Goal: Information Seeking & Learning: Learn about a topic

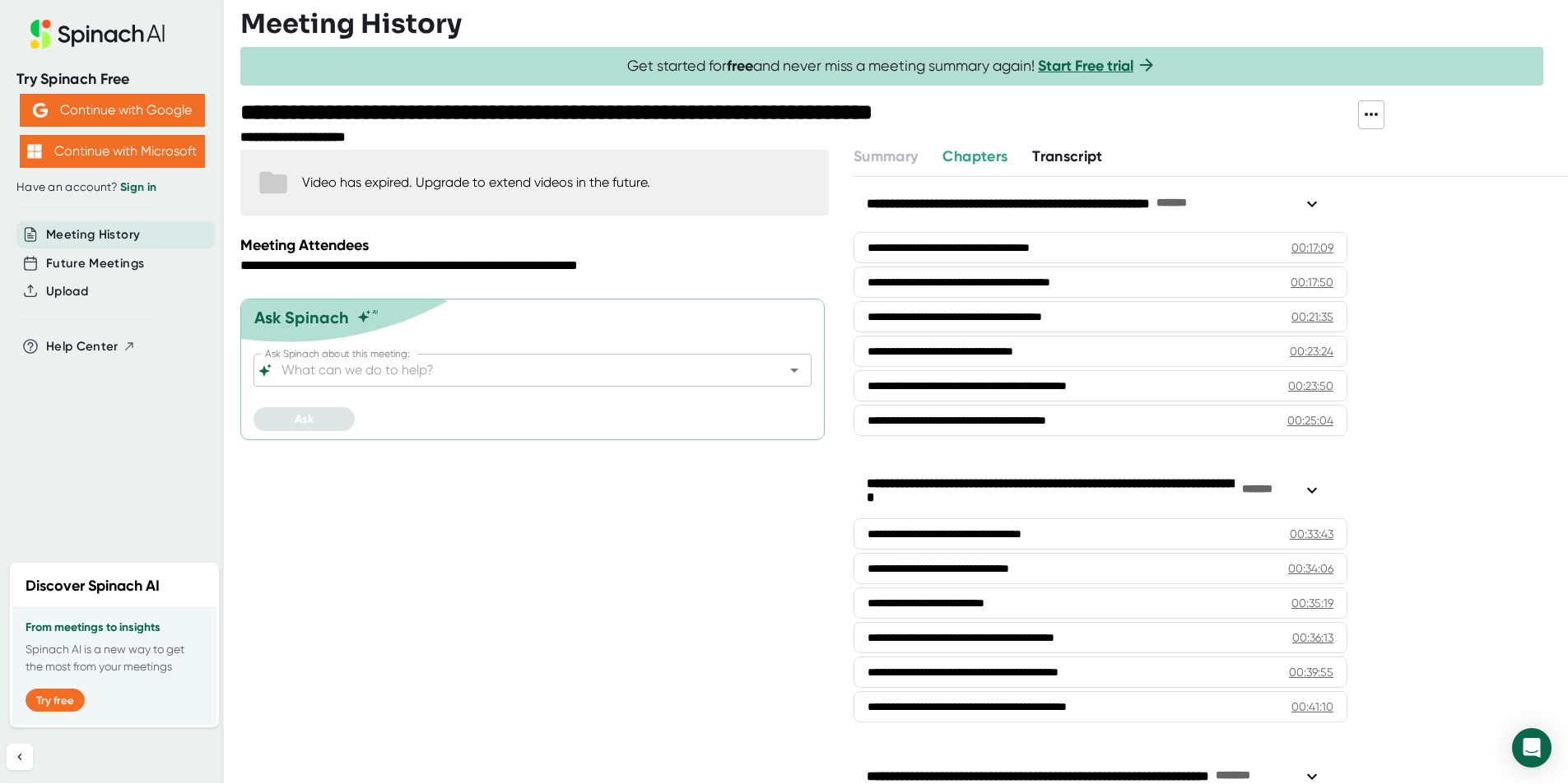
scroll to position [658, 0]
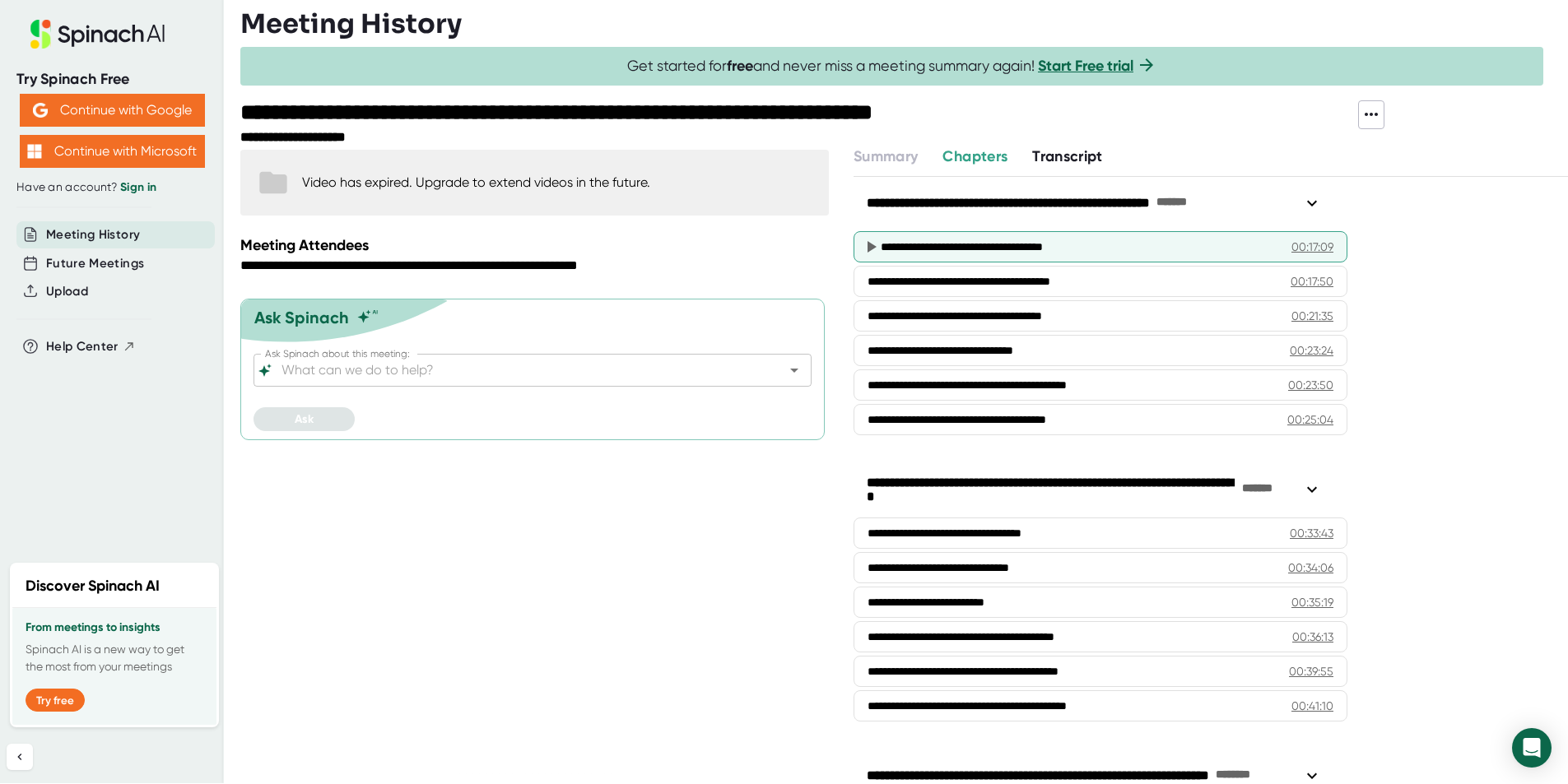
click at [938, 244] on div "**********" at bounding box center [1073, 247] width 386 height 16
click at [873, 240] on icon at bounding box center [871, 247] width 20 height 20
click at [1069, 151] on span "Transcript" at bounding box center [1067, 156] width 70 height 18
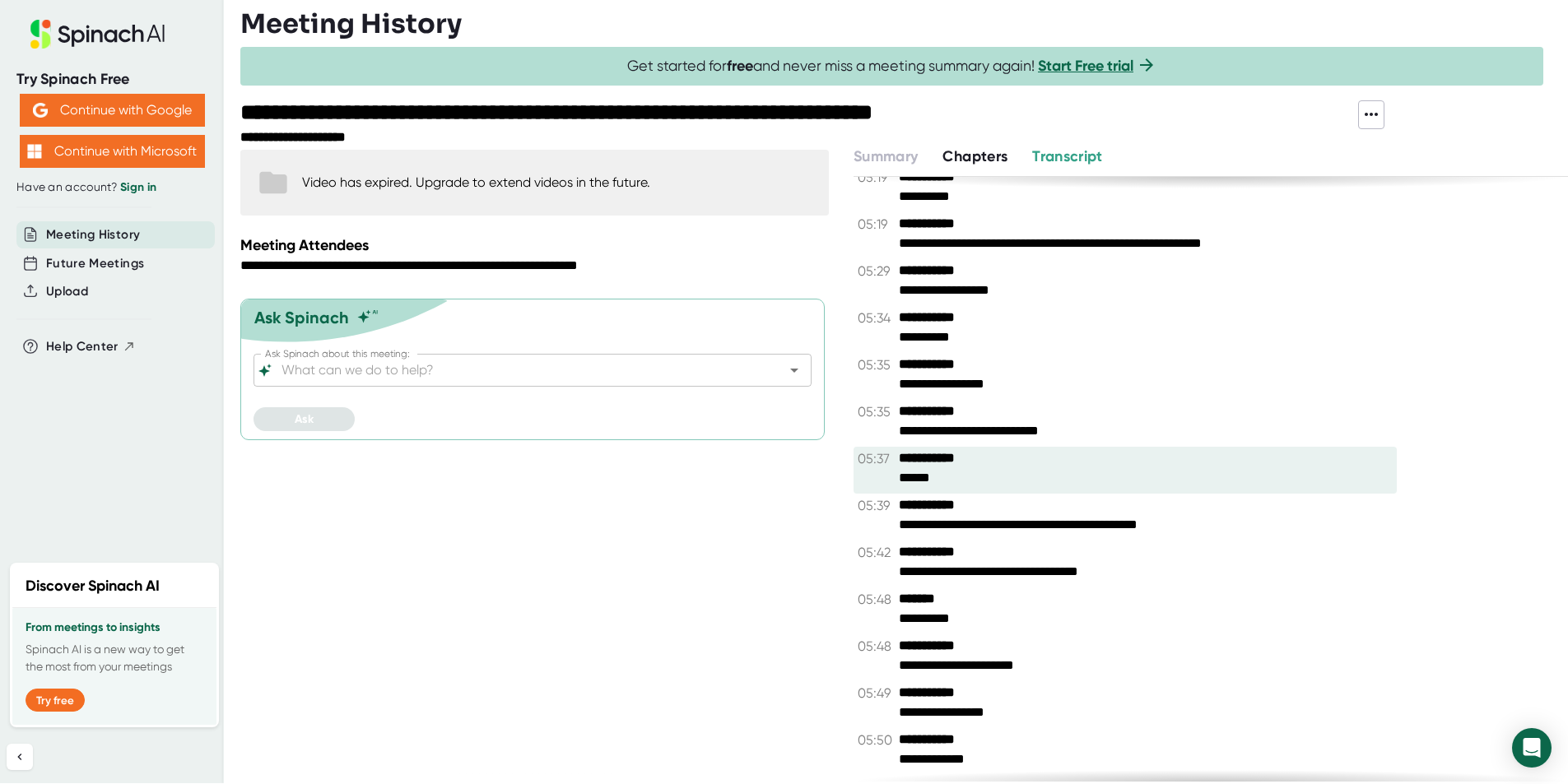
scroll to position [4112, 0]
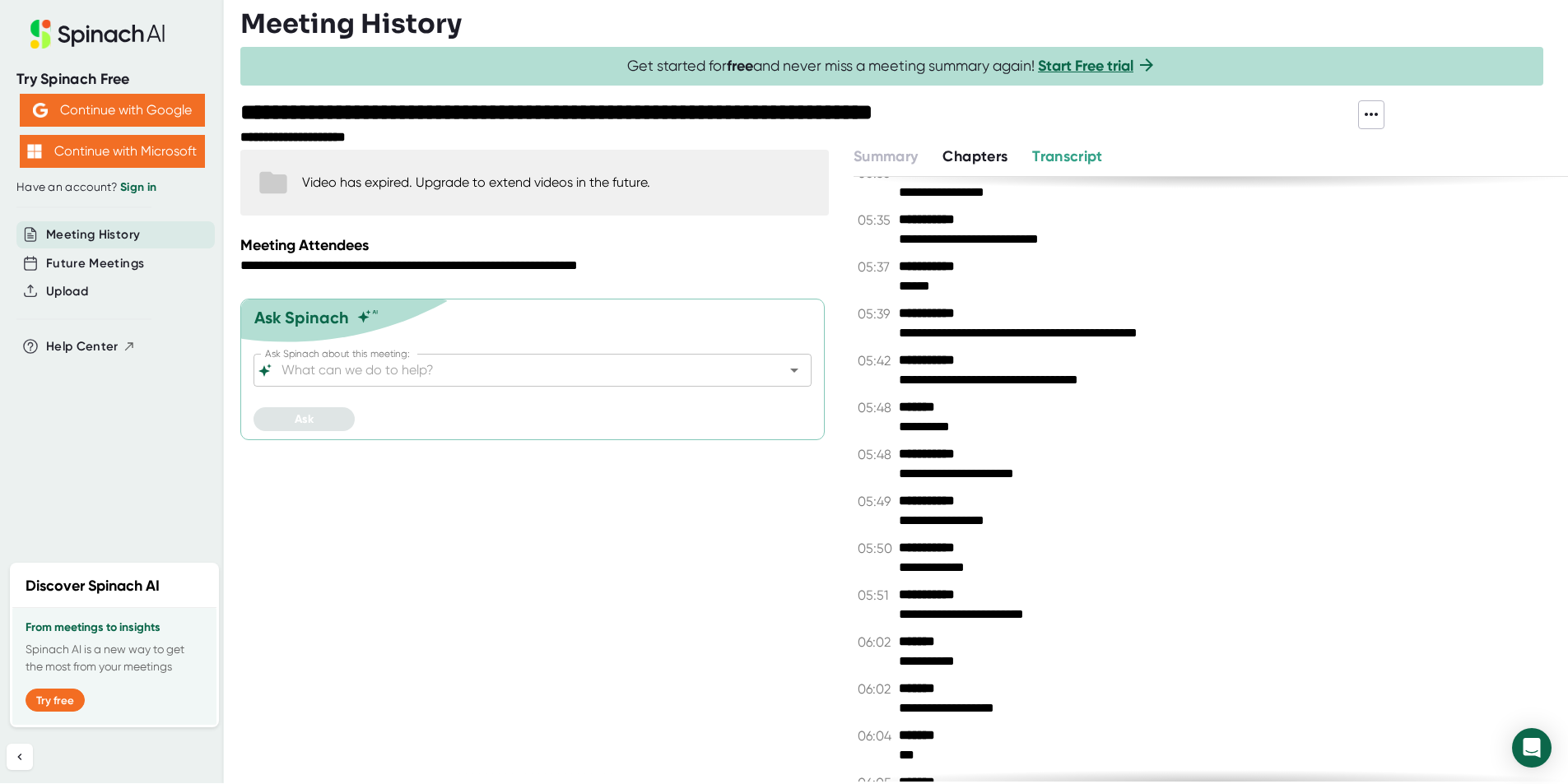
click at [982, 160] on span "Chapters" at bounding box center [974, 156] width 65 height 18
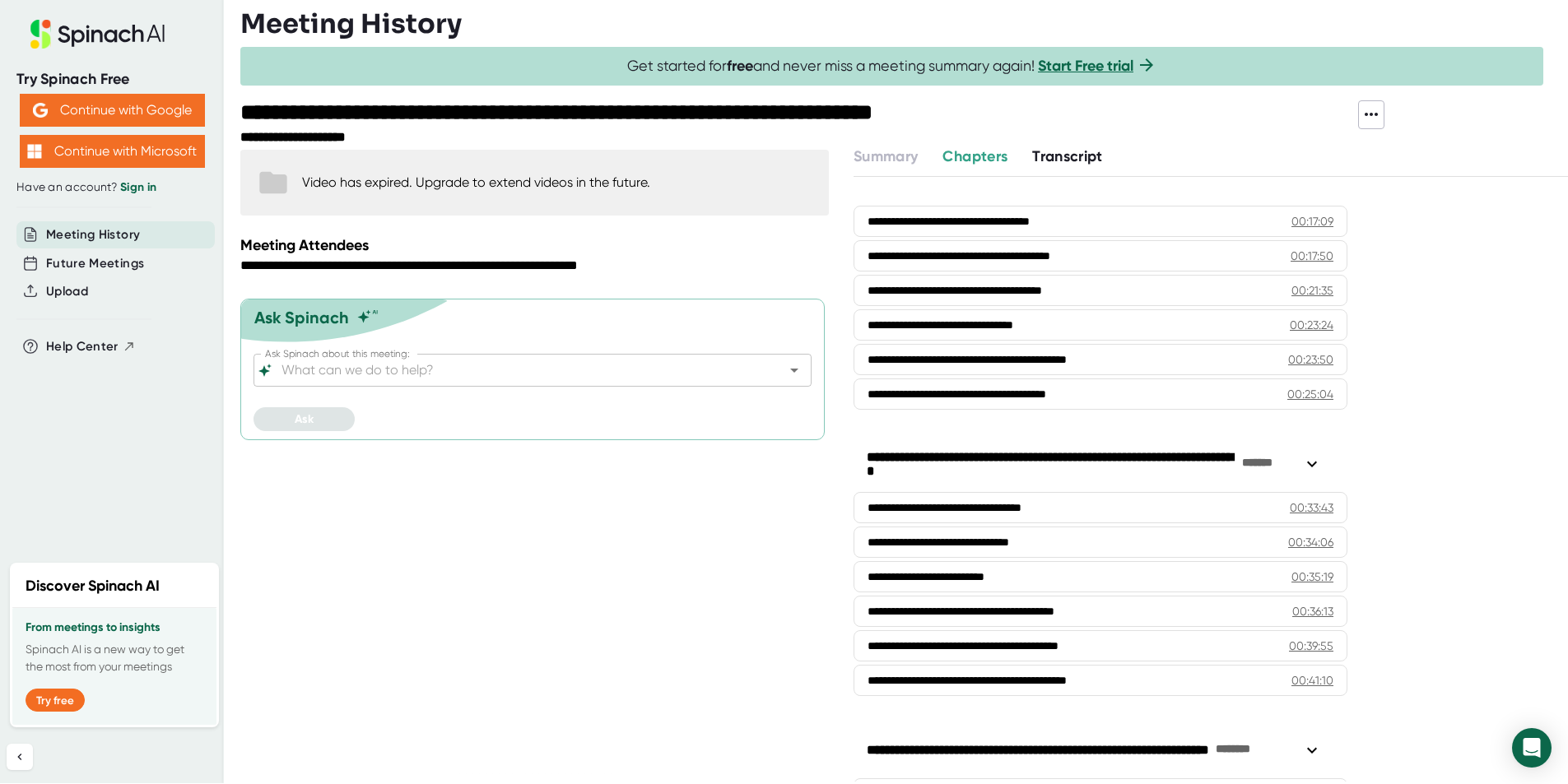
scroll to position [576, 0]
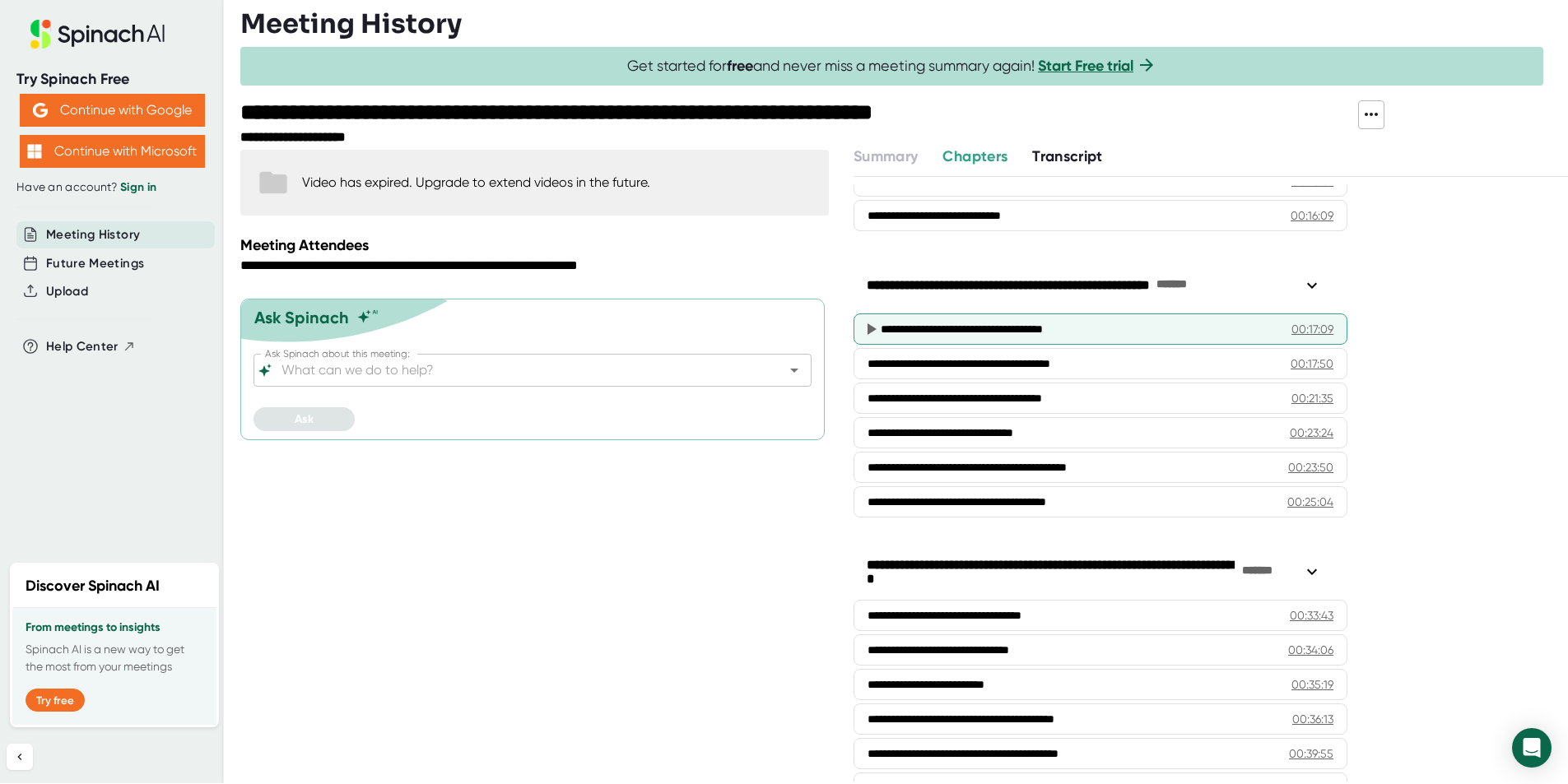
click at [881, 327] on icon at bounding box center [871, 329] width 20 height 20
click at [874, 328] on icon at bounding box center [872, 328] width 9 height 12
click at [1085, 154] on span "Transcript" at bounding box center [1067, 156] width 70 height 18
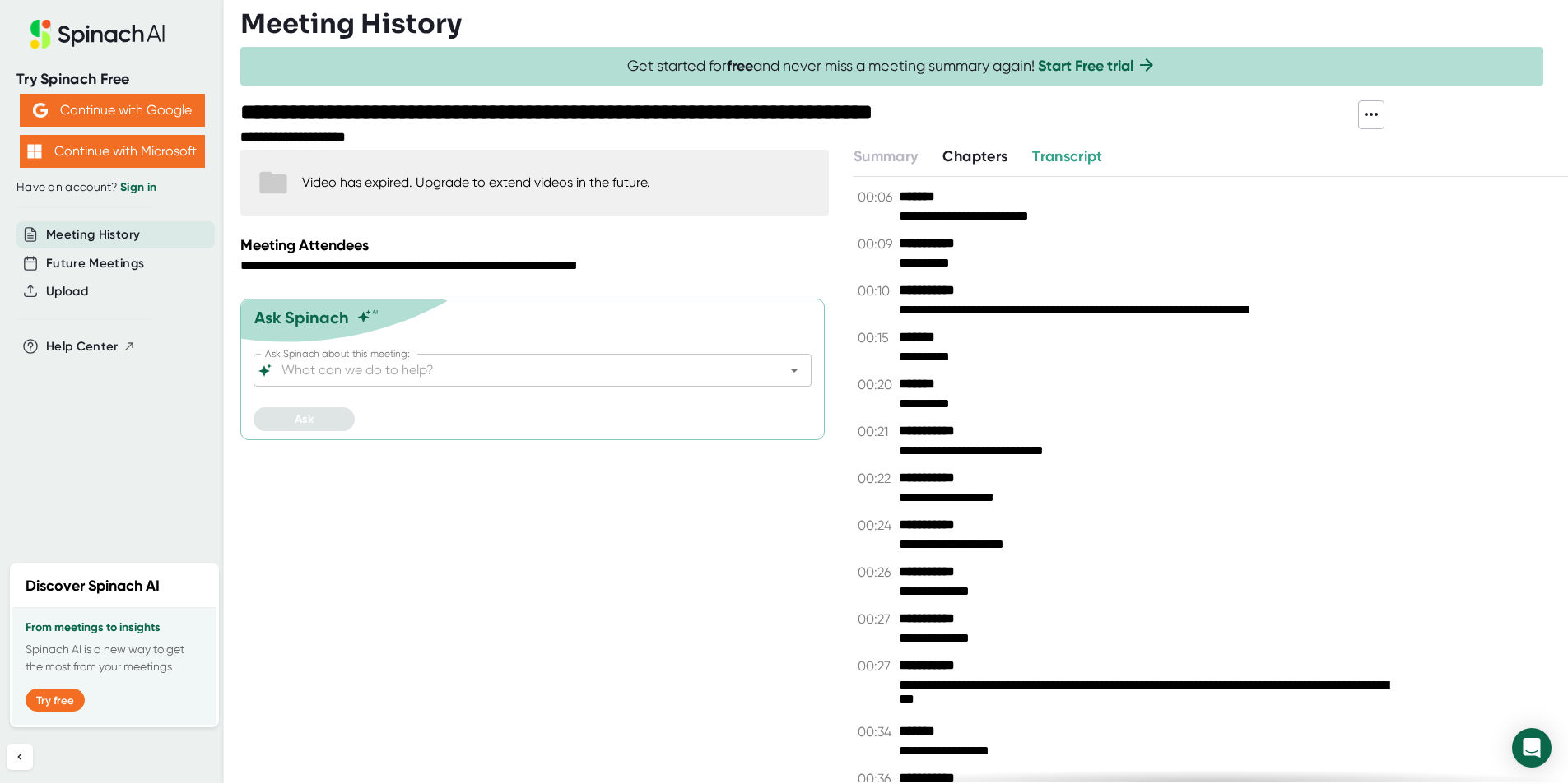
click at [1065, 156] on span "Transcript" at bounding box center [1067, 156] width 70 height 18
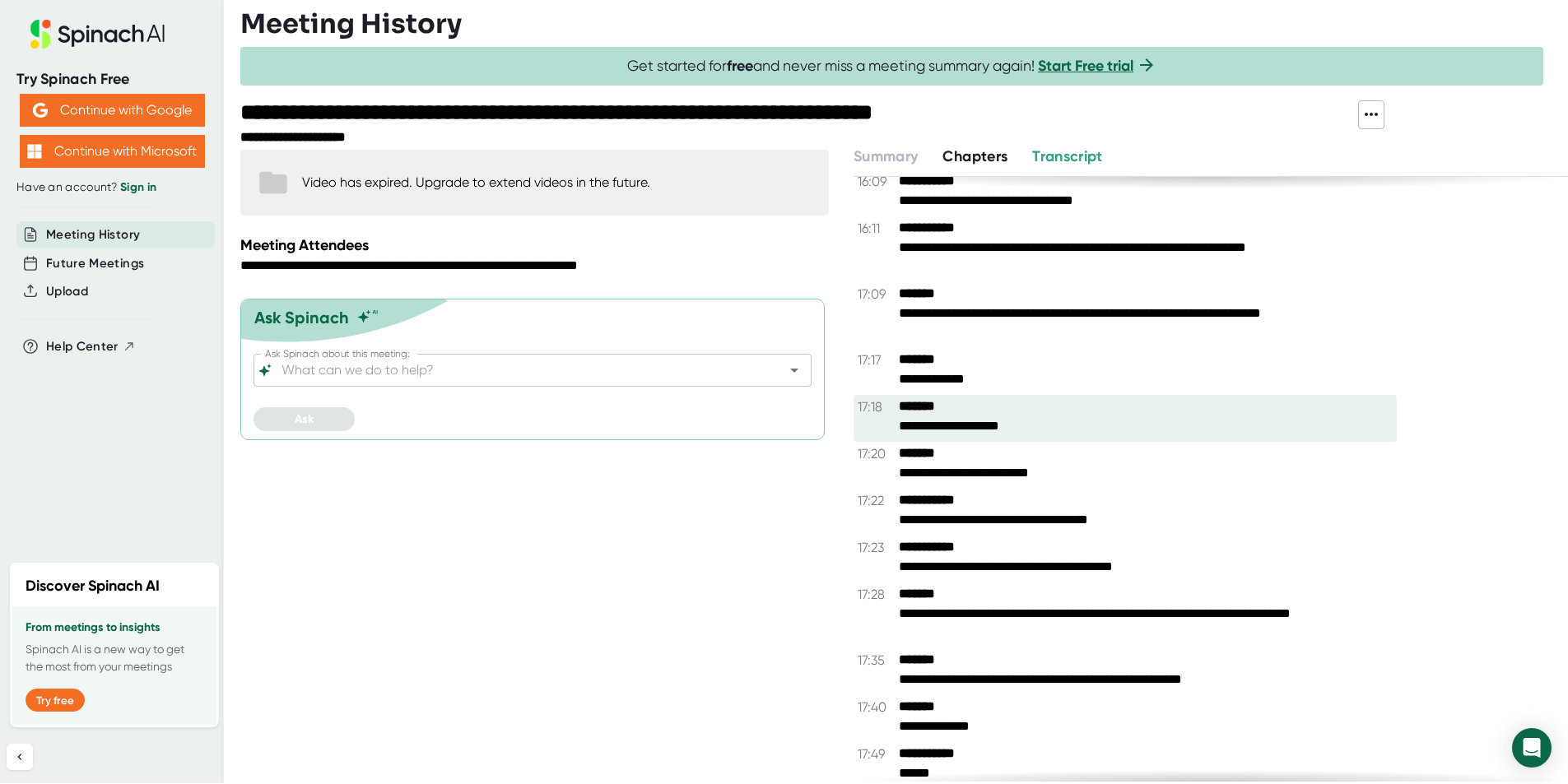
scroll to position [12861, 0]
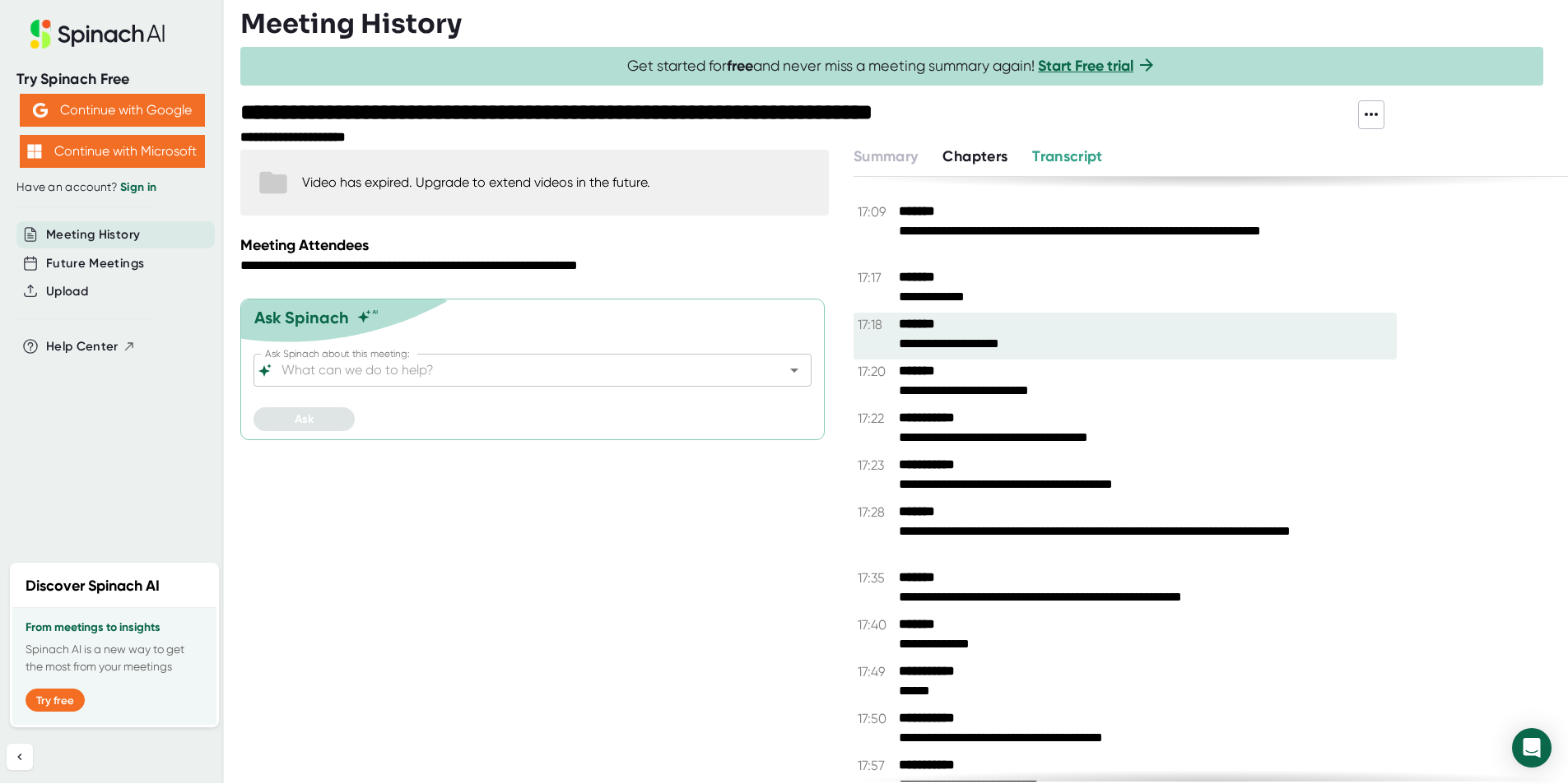
click at [1204, 351] on div "**********" at bounding box center [1145, 345] width 494 height 19
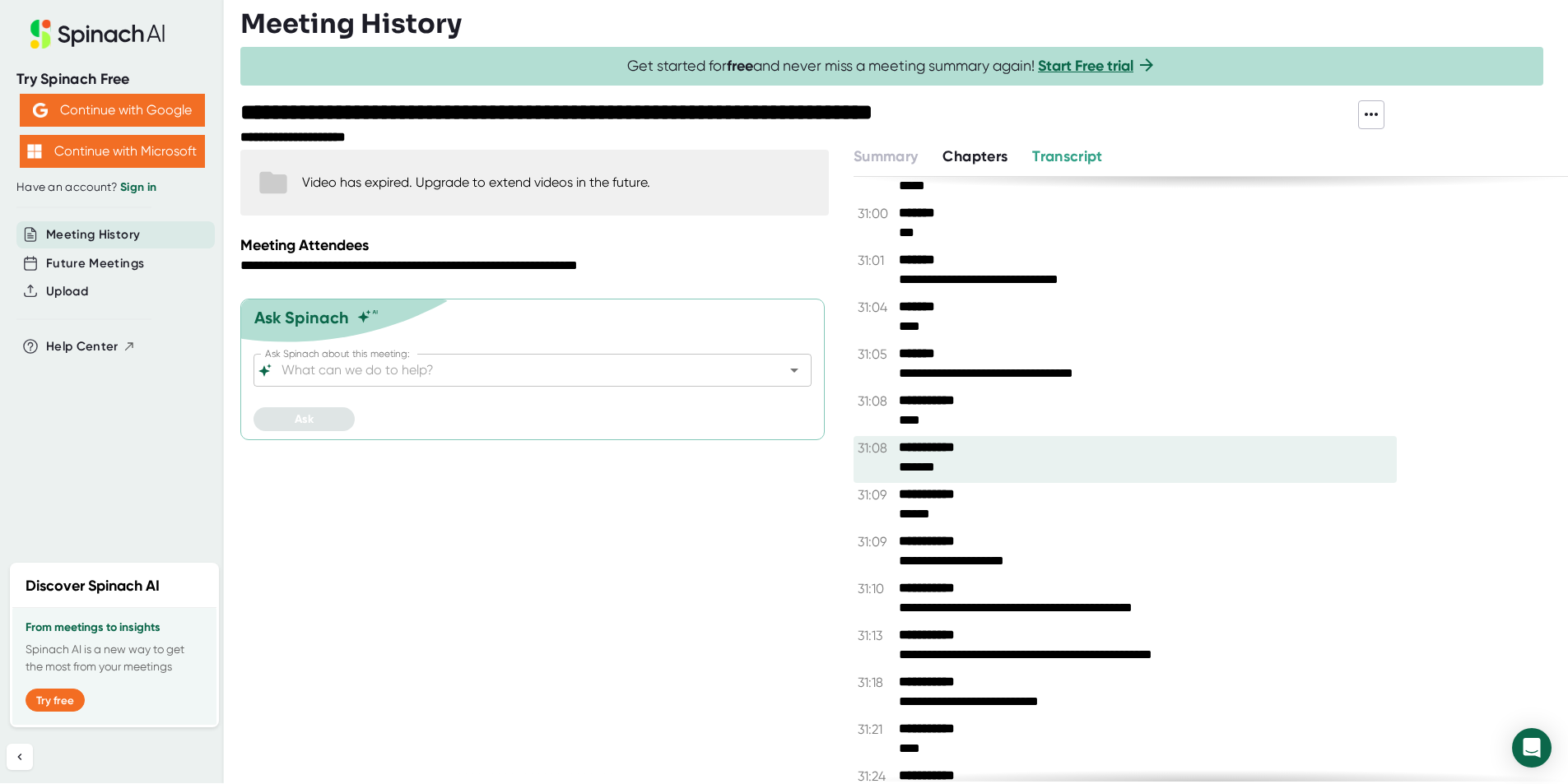
scroll to position [19604, 0]
